Goal: Book appointment/travel/reservation

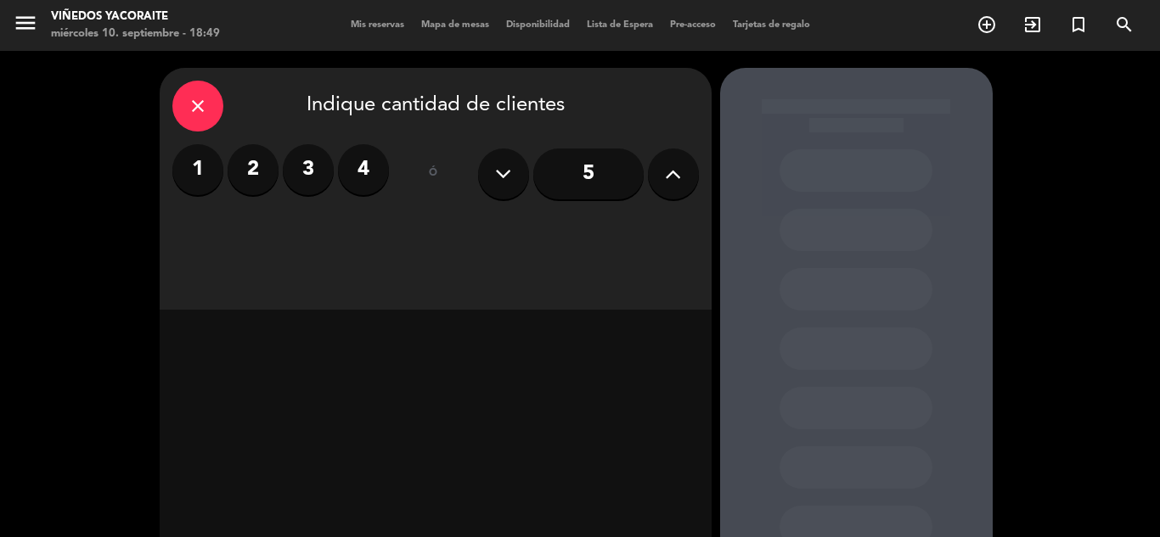
click at [254, 185] on label "2" at bounding box center [253, 169] width 51 height 51
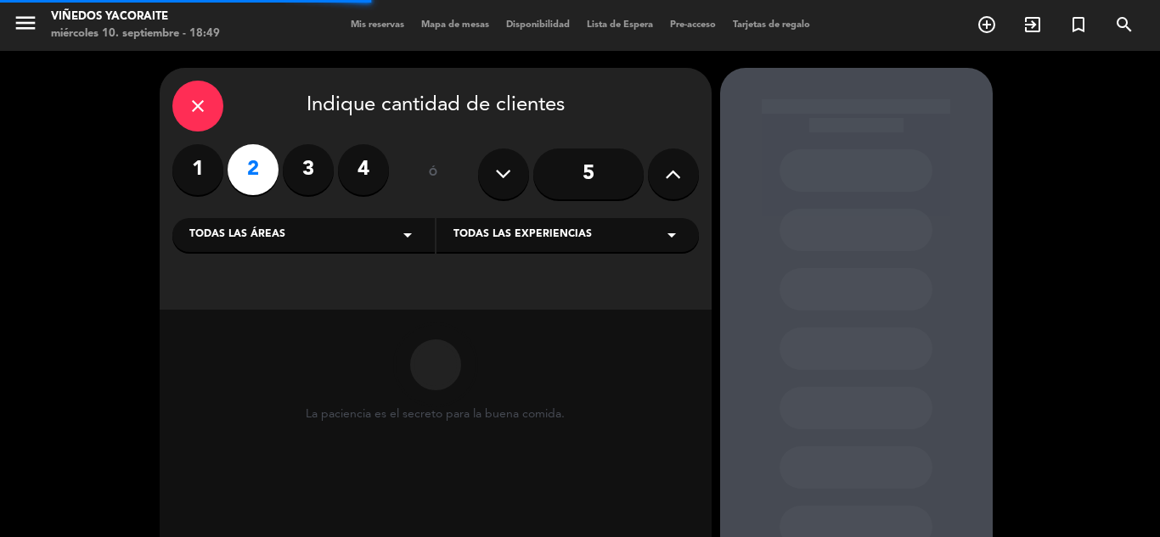
click at [372, 250] on div "Todas las áreas arrow_drop_down" at bounding box center [303, 235] width 262 height 34
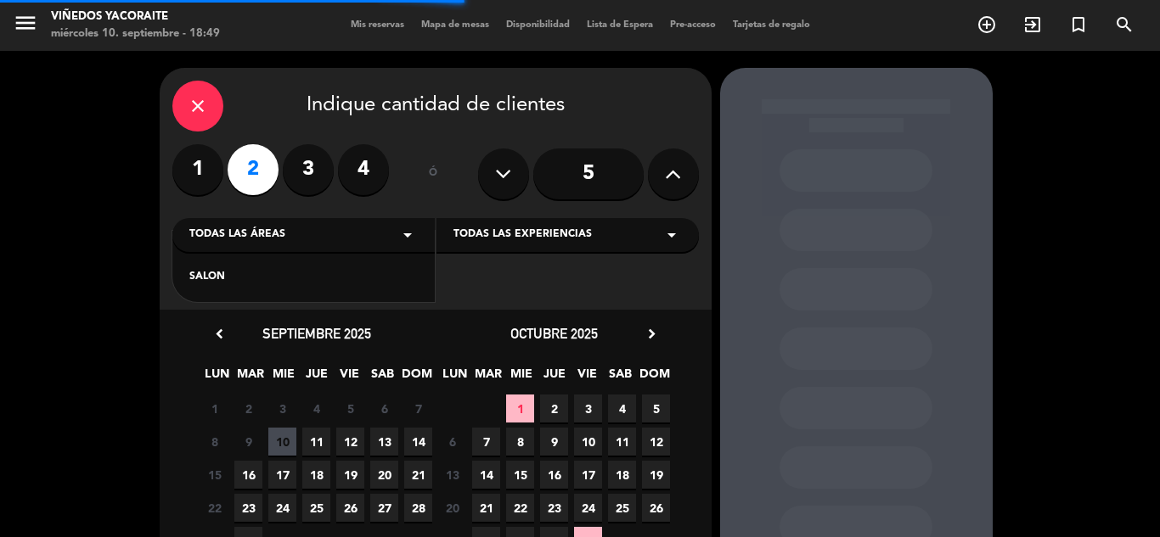
click at [301, 282] on div "SALON" at bounding box center [303, 277] width 228 height 17
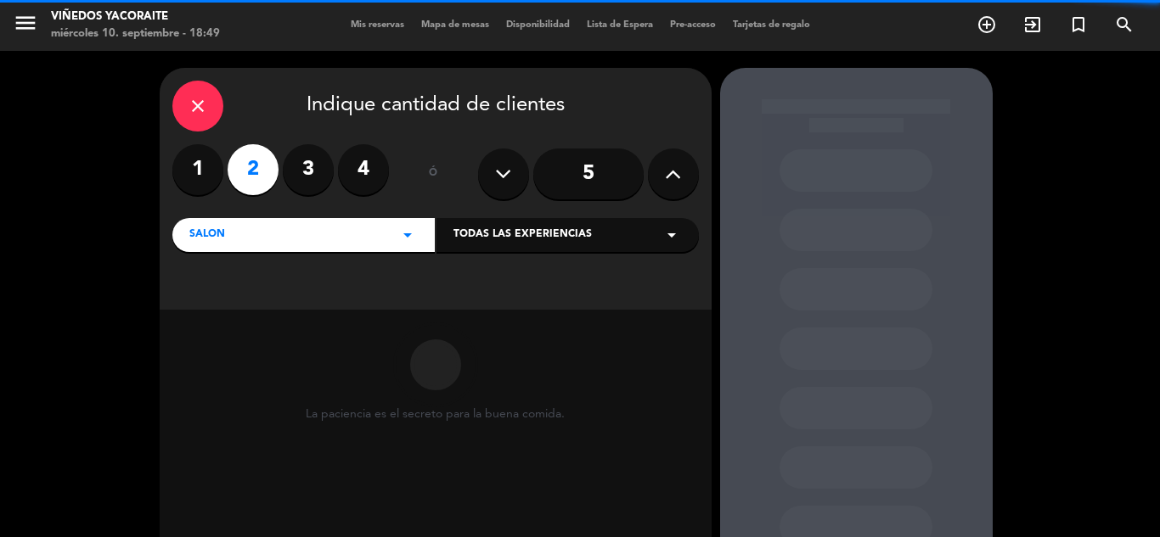
click at [552, 247] on div "Todas las experiencias arrow_drop_down" at bounding box center [567, 235] width 262 height 34
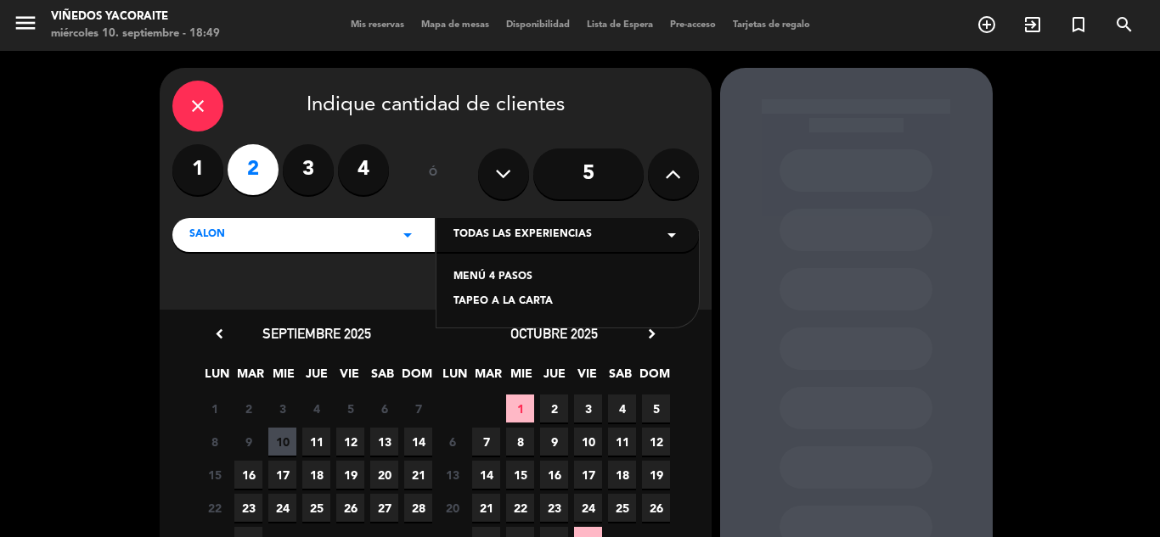
click at [486, 276] on div "MENÚ 4 PASOS" at bounding box center [567, 277] width 228 height 17
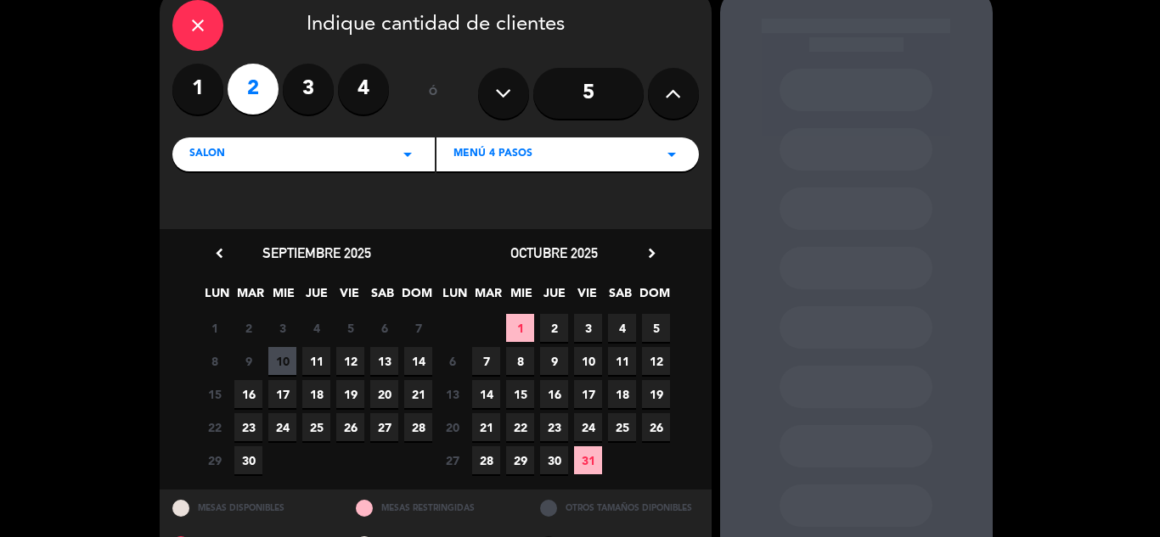
scroll to position [122, 0]
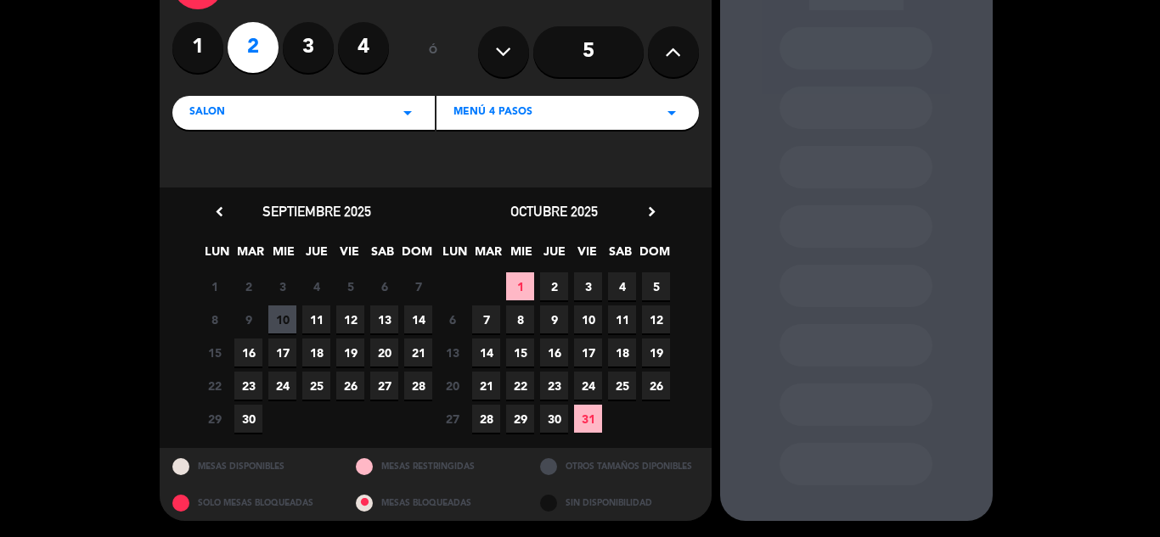
click at [286, 318] on span "10" at bounding box center [282, 320] width 28 height 28
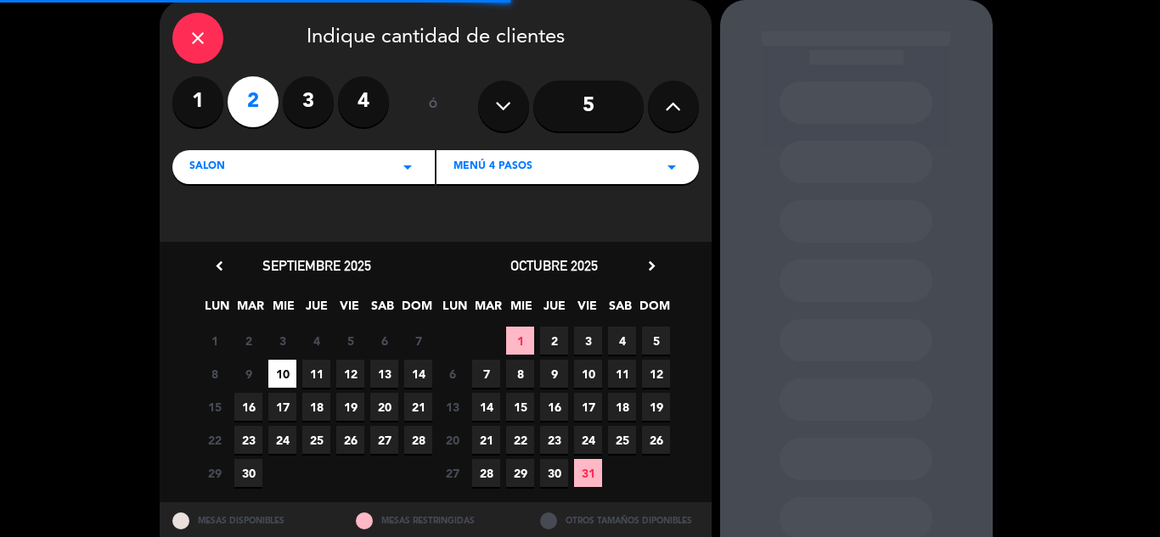
click at [313, 379] on span "11" at bounding box center [316, 374] width 28 height 28
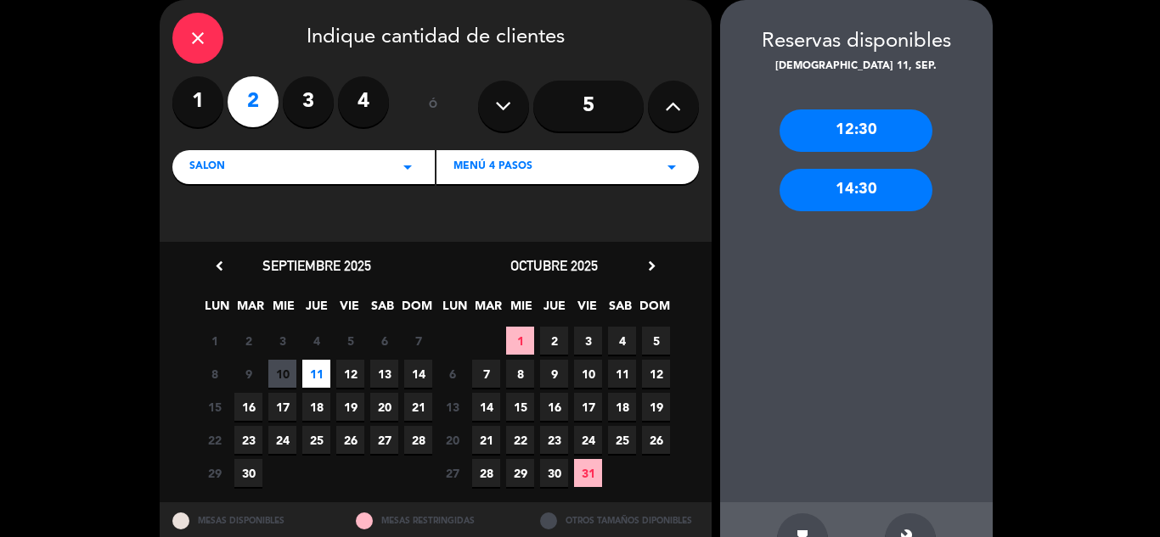
click at [838, 200] on div "14:30" at bounding box center [855, 190] width 153 height 42
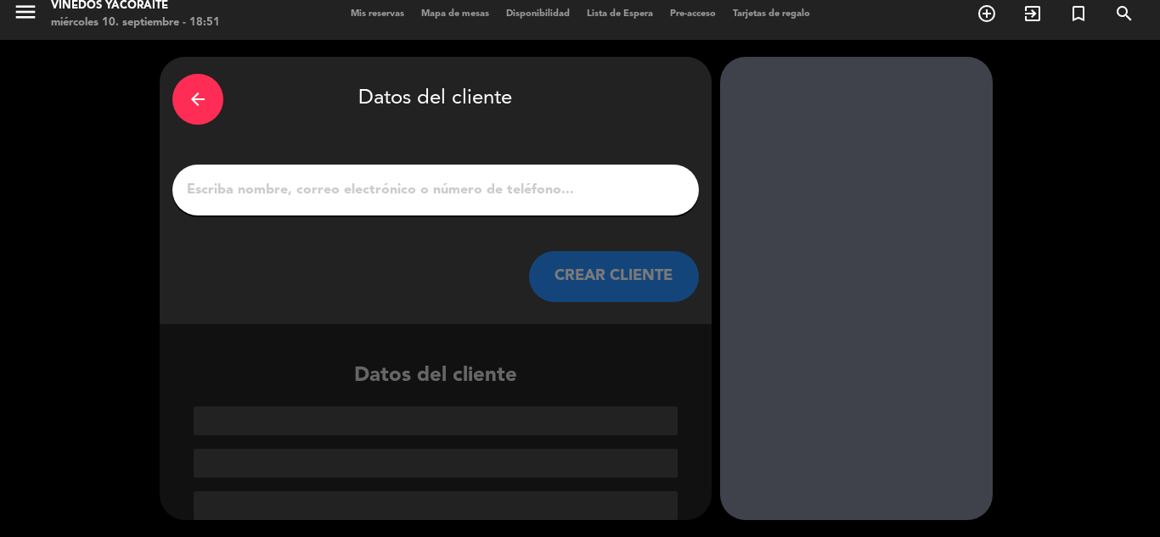
scroll to position [11, 0]
click at [367, 188] on input "1" at bounding box center [435, 190] width 501 height 24
paste input "[PERSON_NAME] y [PERSON_NAME]"
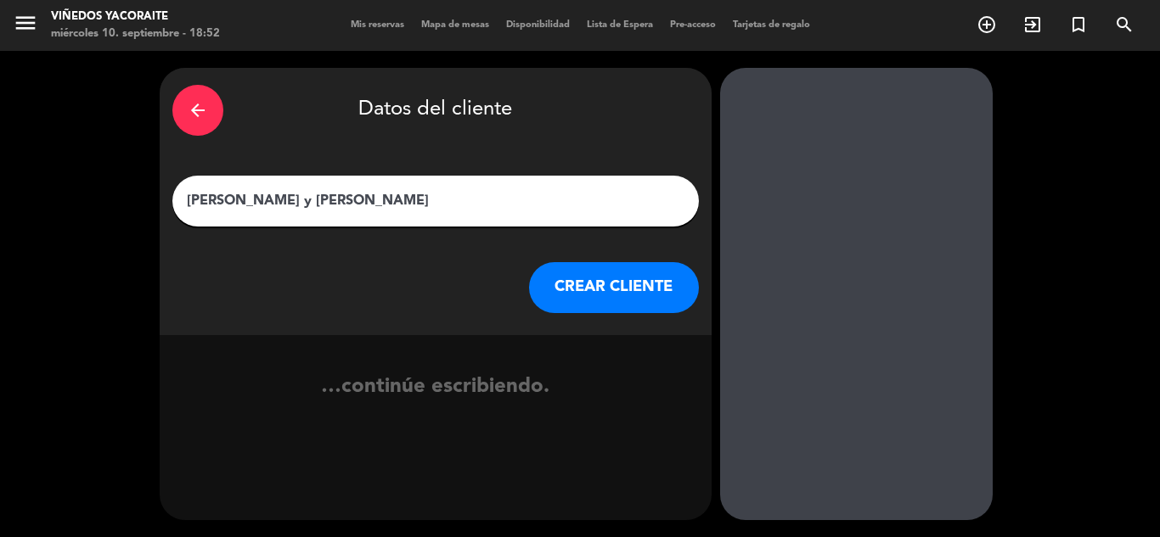
type input "[PERSON_NAME] y [PERSON_NAME]"
click at [626, 288] on button "CREAR CLIENTE" at bounding box center [614, 287] width 170 height 51
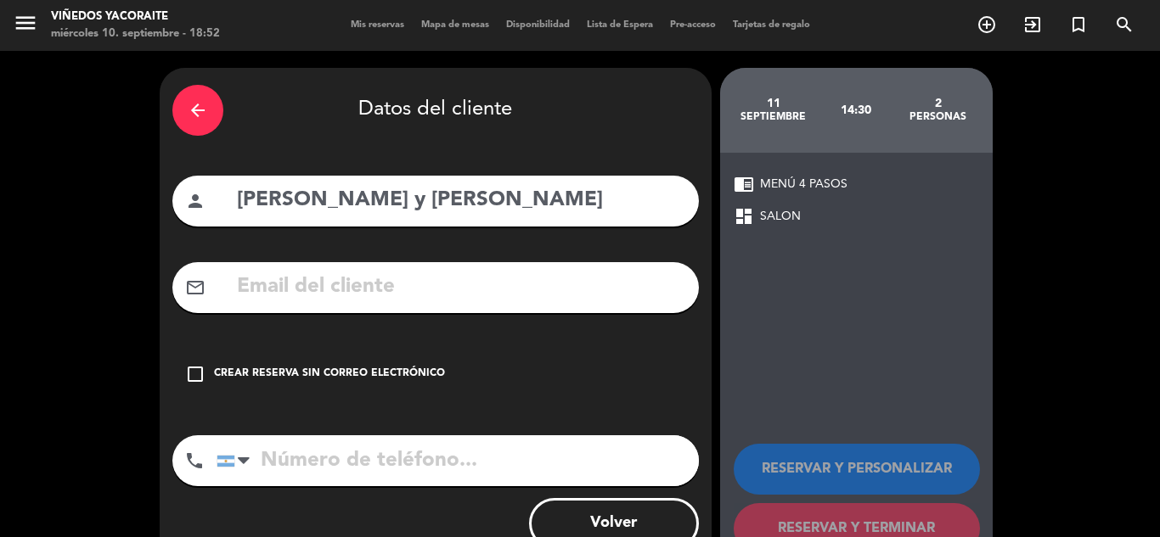
click at [303, 289] on input "text" at bounding box center [460, 287] width 451 height 35
paste input "[EMAIL_ADDRESS][DOMAIN_NAME]"
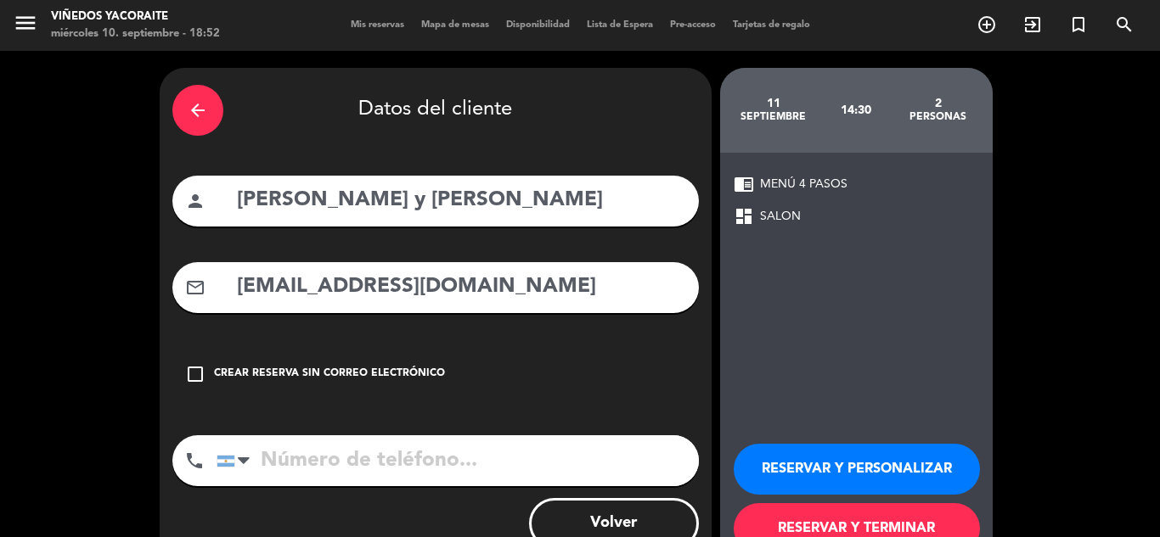
type input "[EMAIL_ADDRESS][DOMAIN_NAME]"
click at [359, 452] on input "tel" at bounding box center [457, 460] width 482 height 51
paste input "[PHONE_NUMBER]"
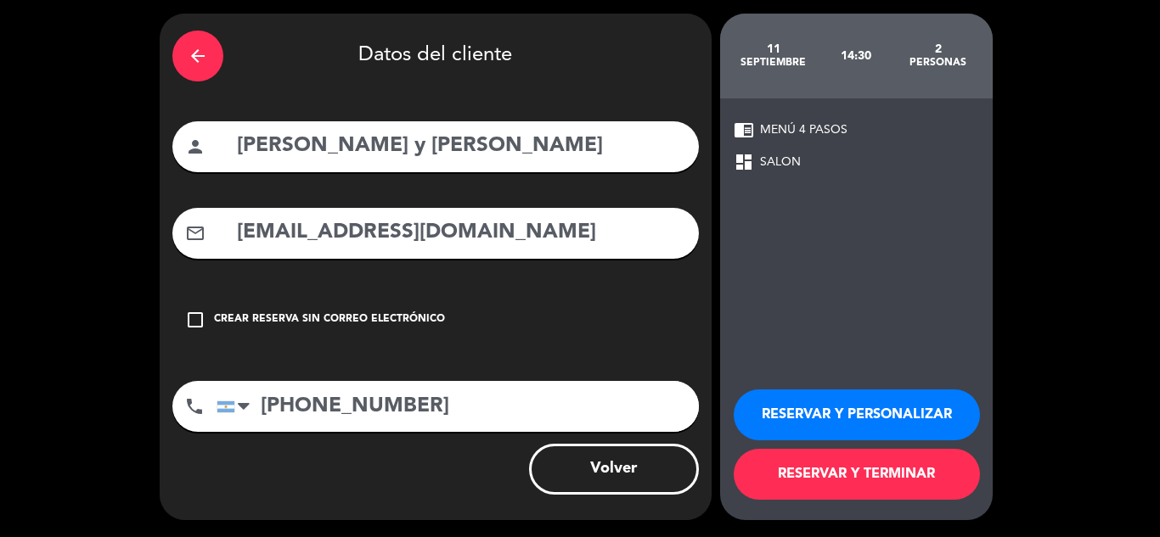
type input "[PHONE_NUMBER]"
click at [845, 474] on button "RESERVAR Y TERMINAR" at bounding box center [856, 474] width 246 height 51
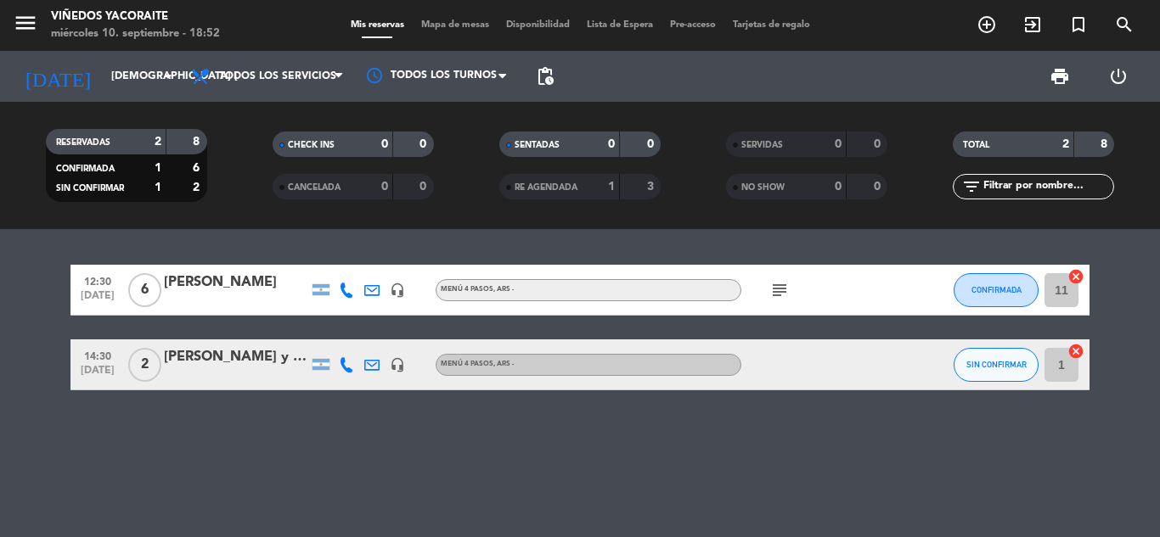
click at [261, 352] on div "[PERSON_NAME] y [PERSON_NAME]" at bounding box center [236, 357] width 144 height 22
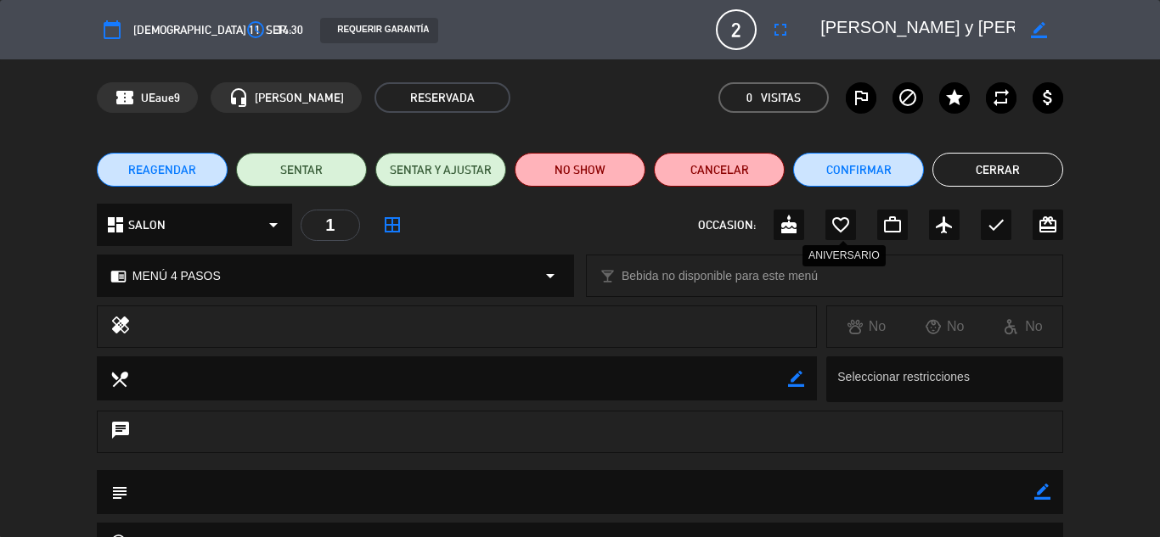
click at [836, 226] on icon "favorite_border" at bounding box center [840, 225] width 20 height 20
click at [787, 227] on icon "cake" at bounding box center [788, 225] width 20 height 20
click at [831, 162] on button "Confirmar" at bounding box center [858, 170] width 131 height 34
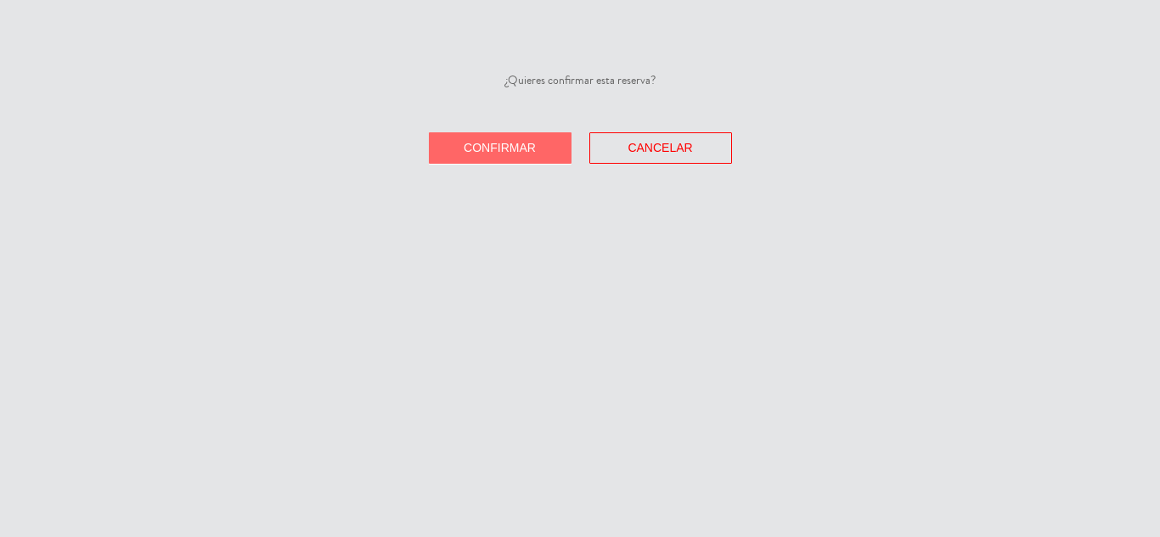
click at [528, 142] on span "Confirmar" at bounding box center [500, 148] width 72 height 14
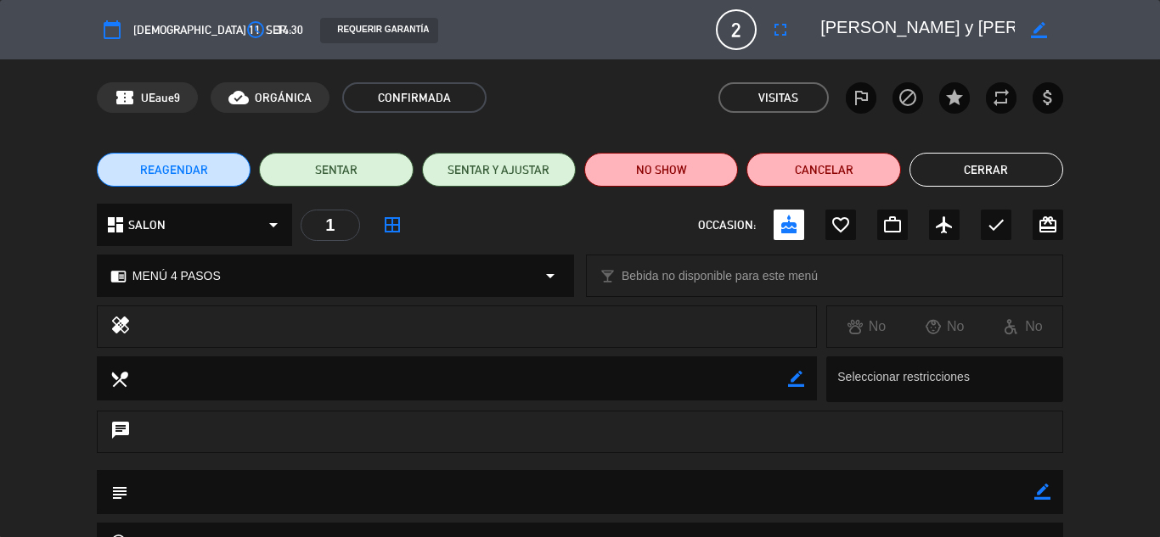
click at [948, 163] on button "Cerrar" at bounding box center [986, 170] width 154 height 34
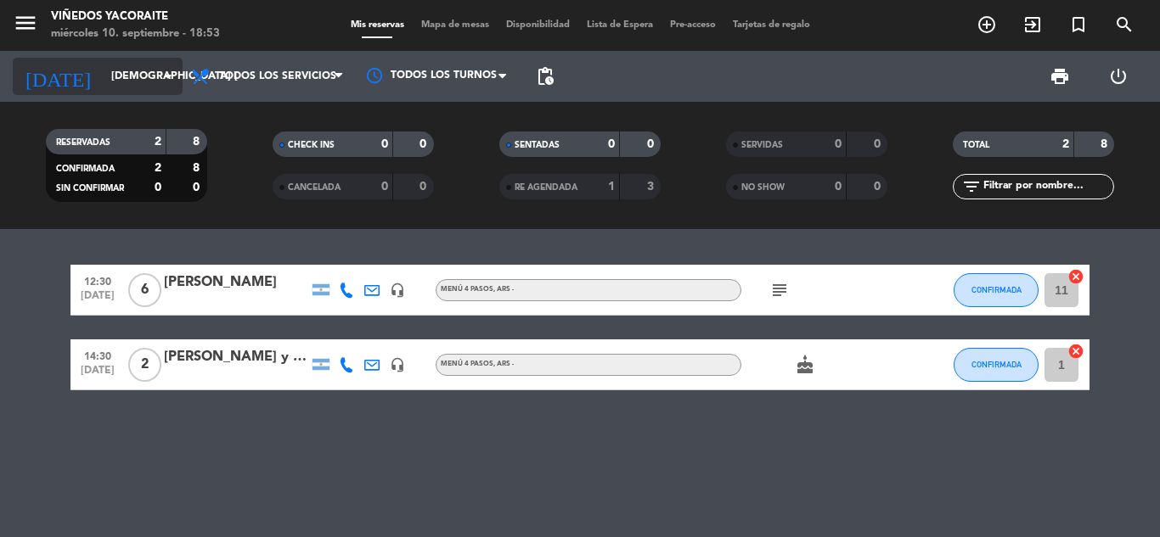
click at [166, 88] on input "[DEMOGRAPHIC_DATA] [DATE]" at bounding box center [174, 76] width 143 height 29
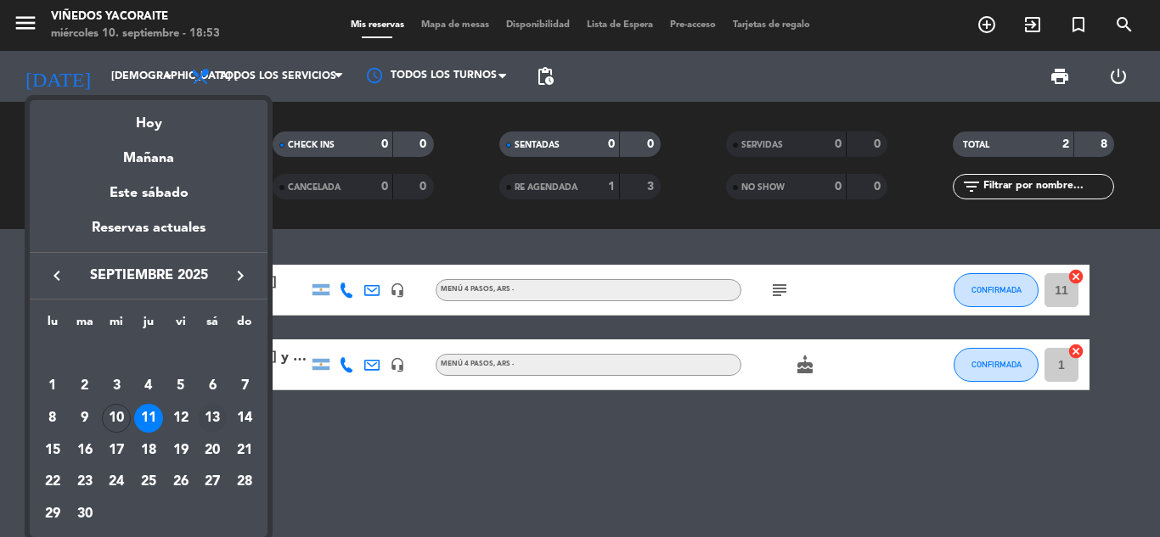
click at [221, 419] on div "13" at bounding box center [212, 418] width 29 height 29
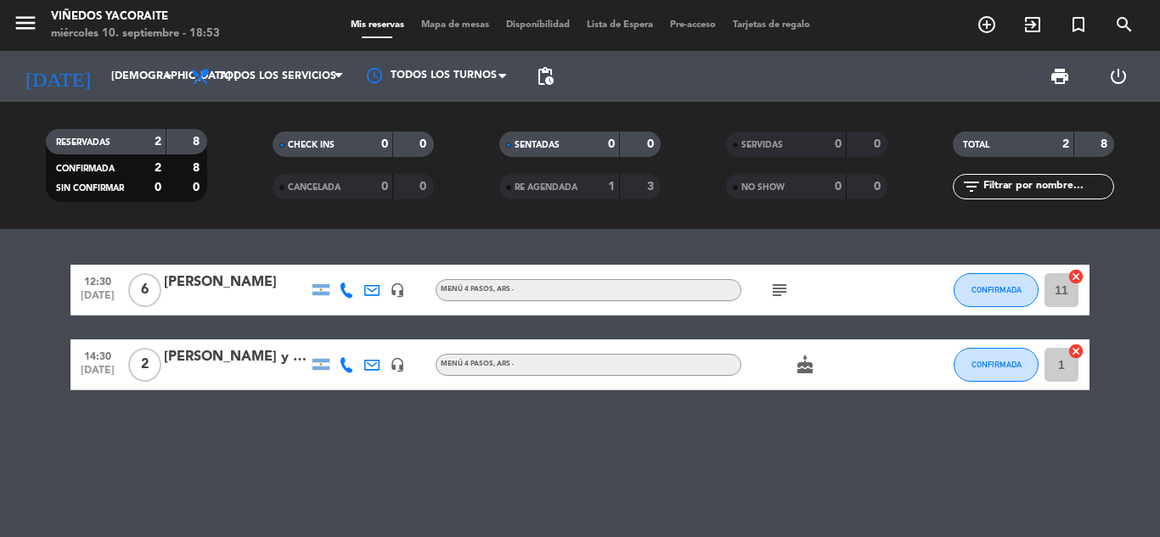
type input "sáb. [DATE]"
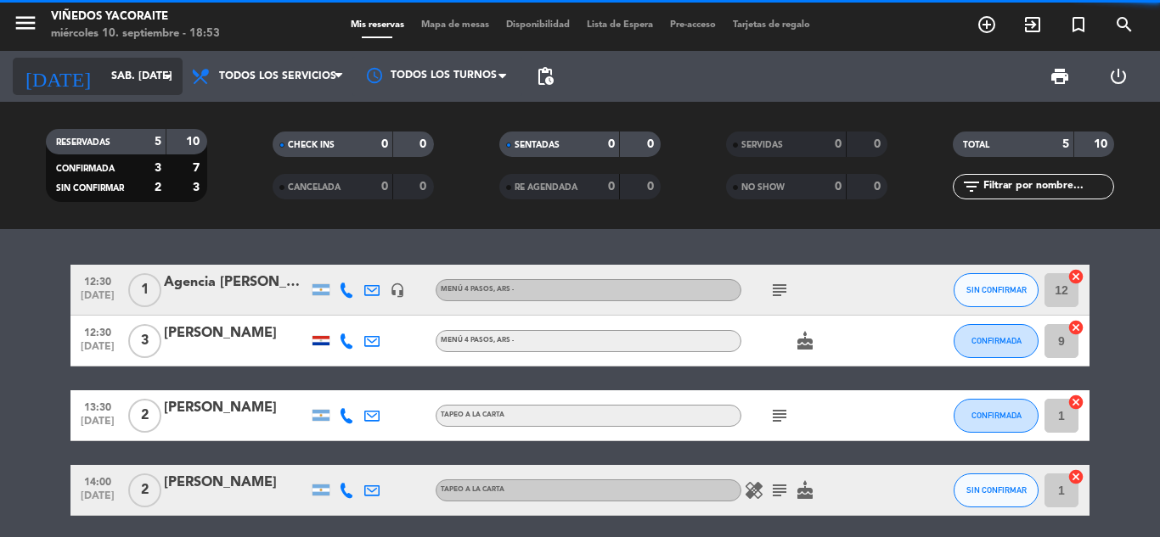
click at [163, 69] on icon "arrow_drop_down" at bounding box center [168, 76] width 20 height 20
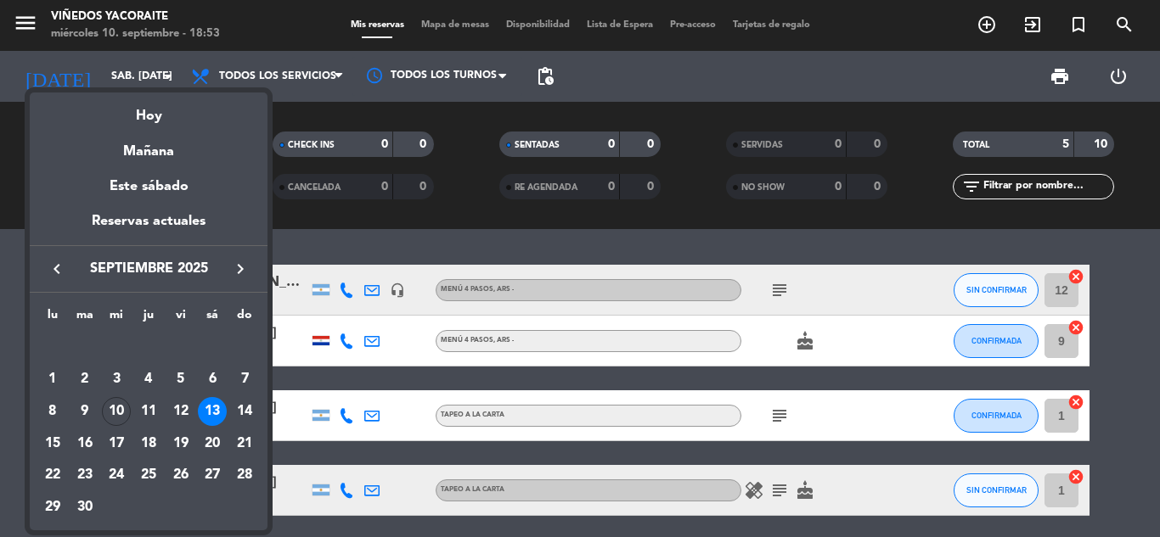
click at [381, 207] on div at bounding box center [580, 268] width 1160 height 537
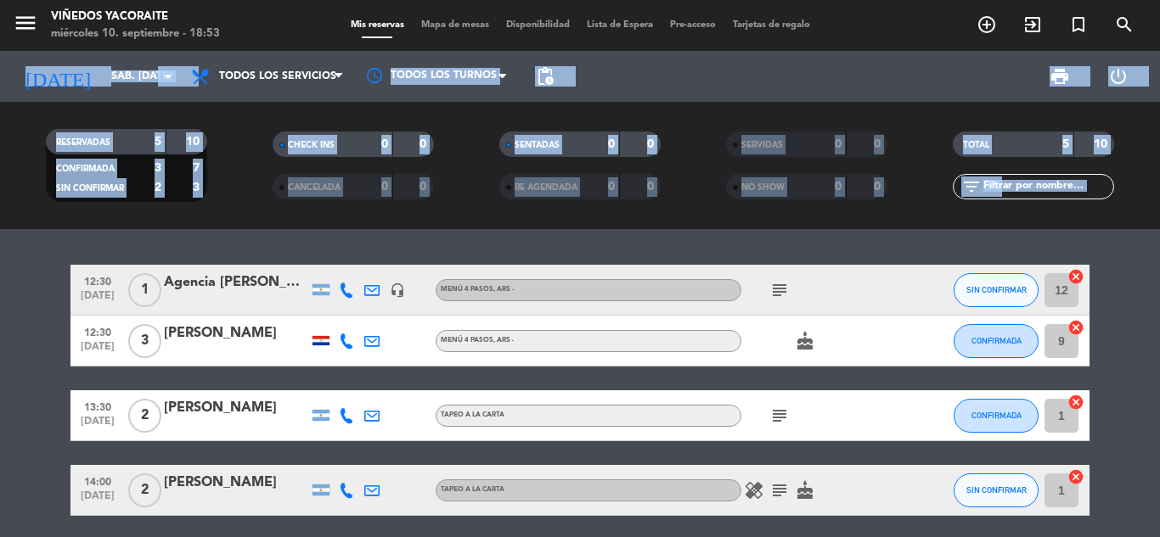
click at [1159, 0] on html "close × Viñedos Yacoraite × chrome_reader_mode Listado de Reservas account_box …" at bounding box center [580, 268] width 1160 height 537
